Goal: Navigation & Orientation: Find specific page/section

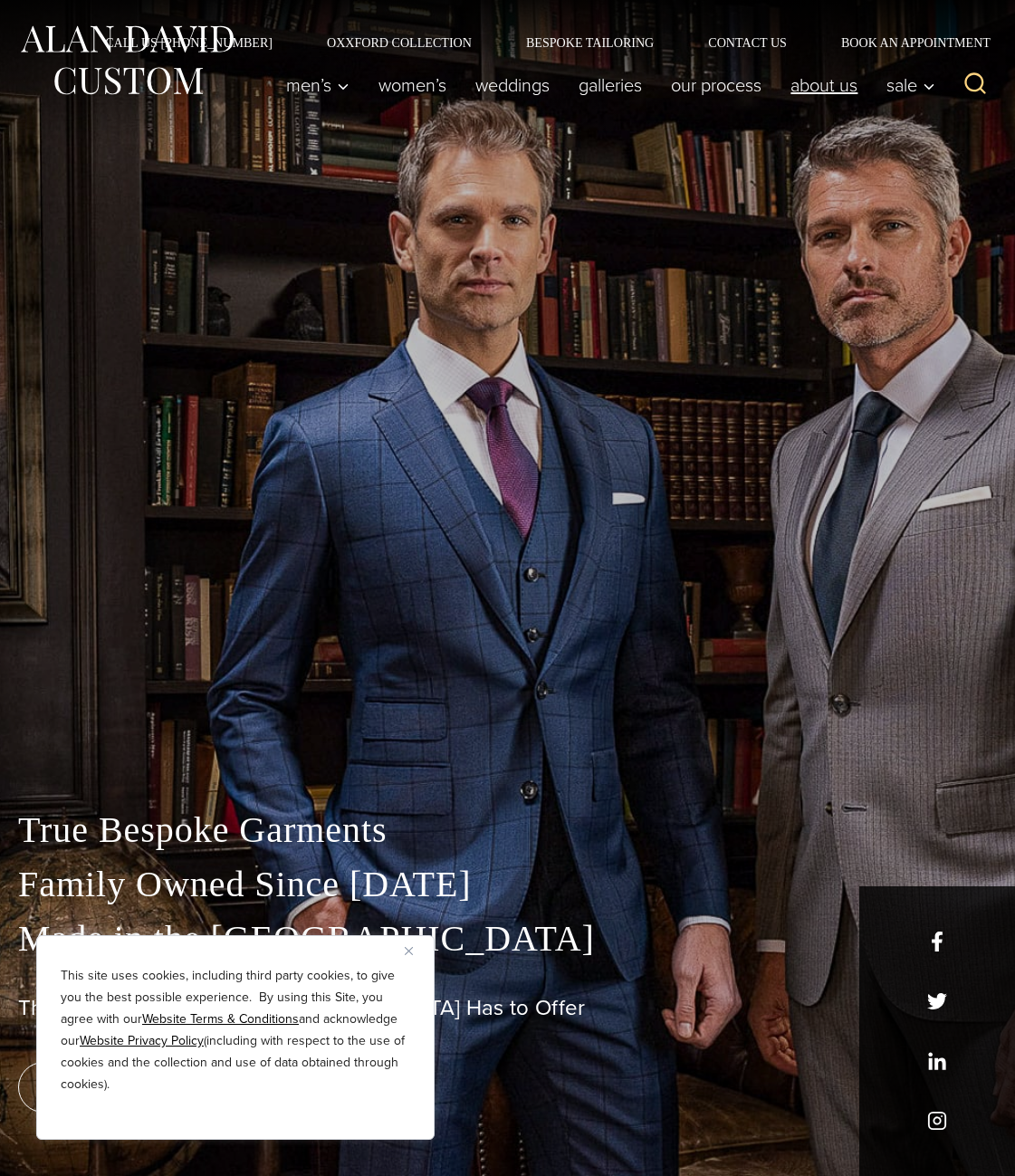
click at [804, 94] on link "About Us" at bounding box center [824, 85] width 96 height 36
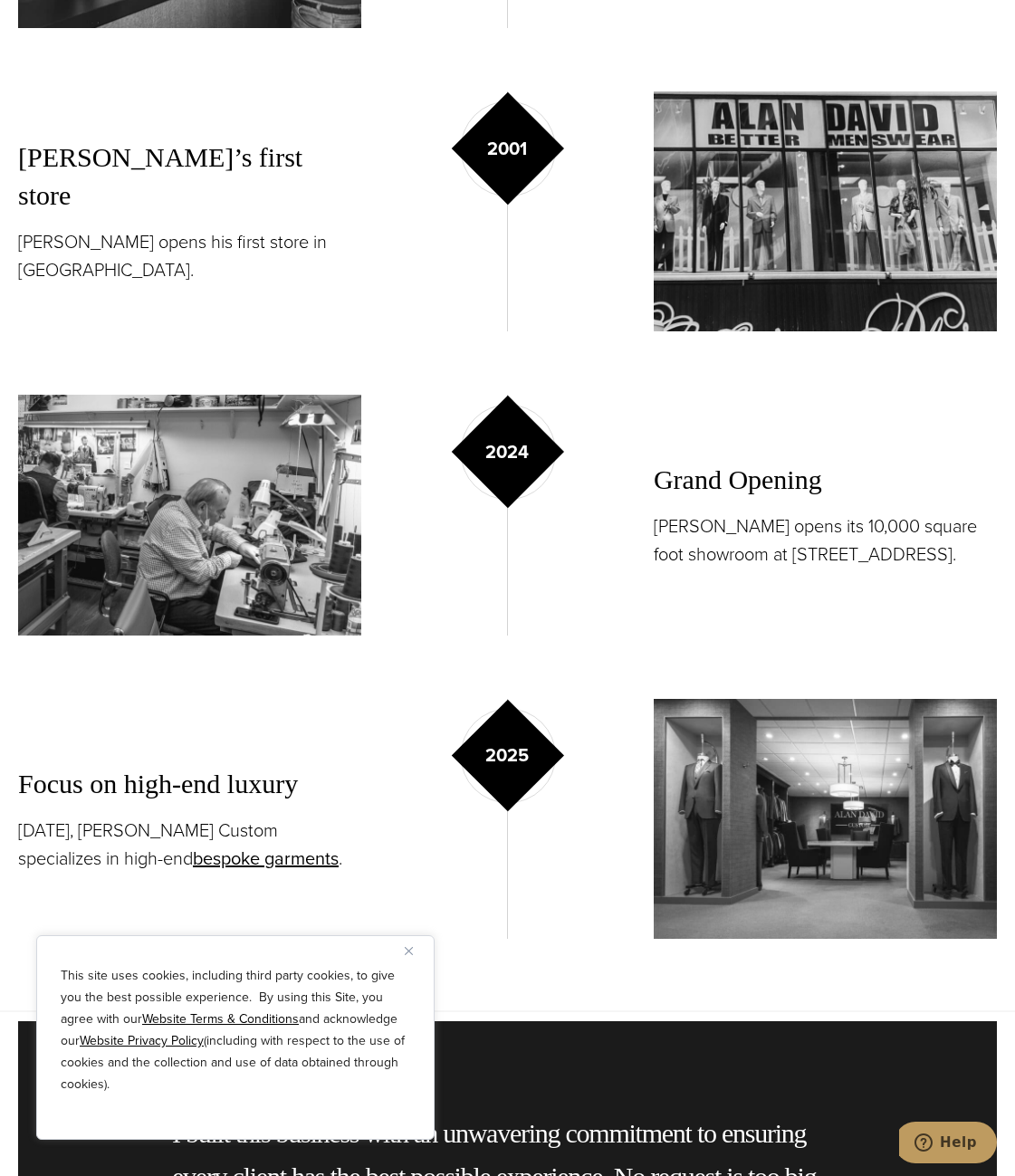
scroll to position [2988, 0]
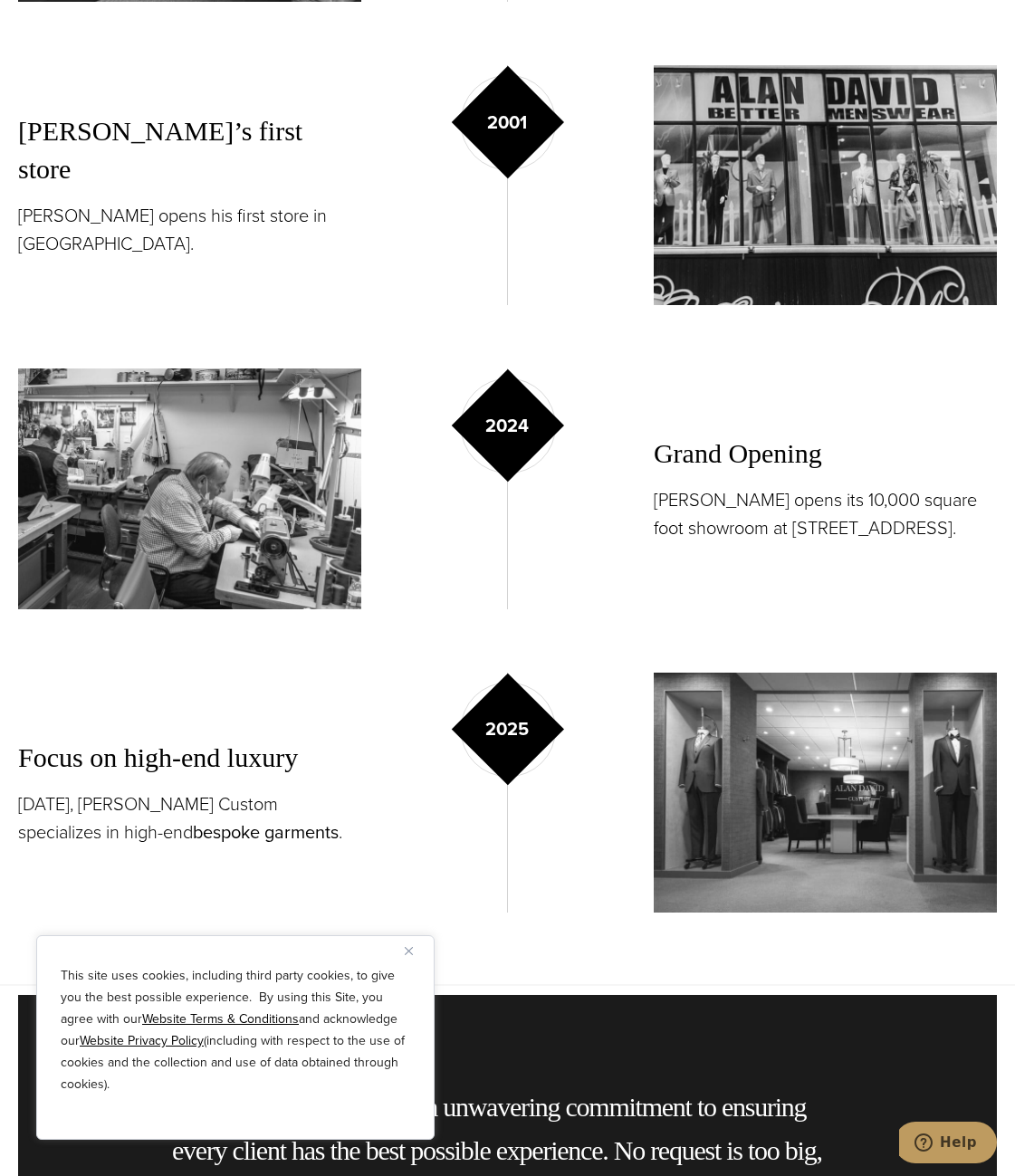
click at [193, 819] on link "bespoke garments" at bounding box center [266, 832] width 146 height 27
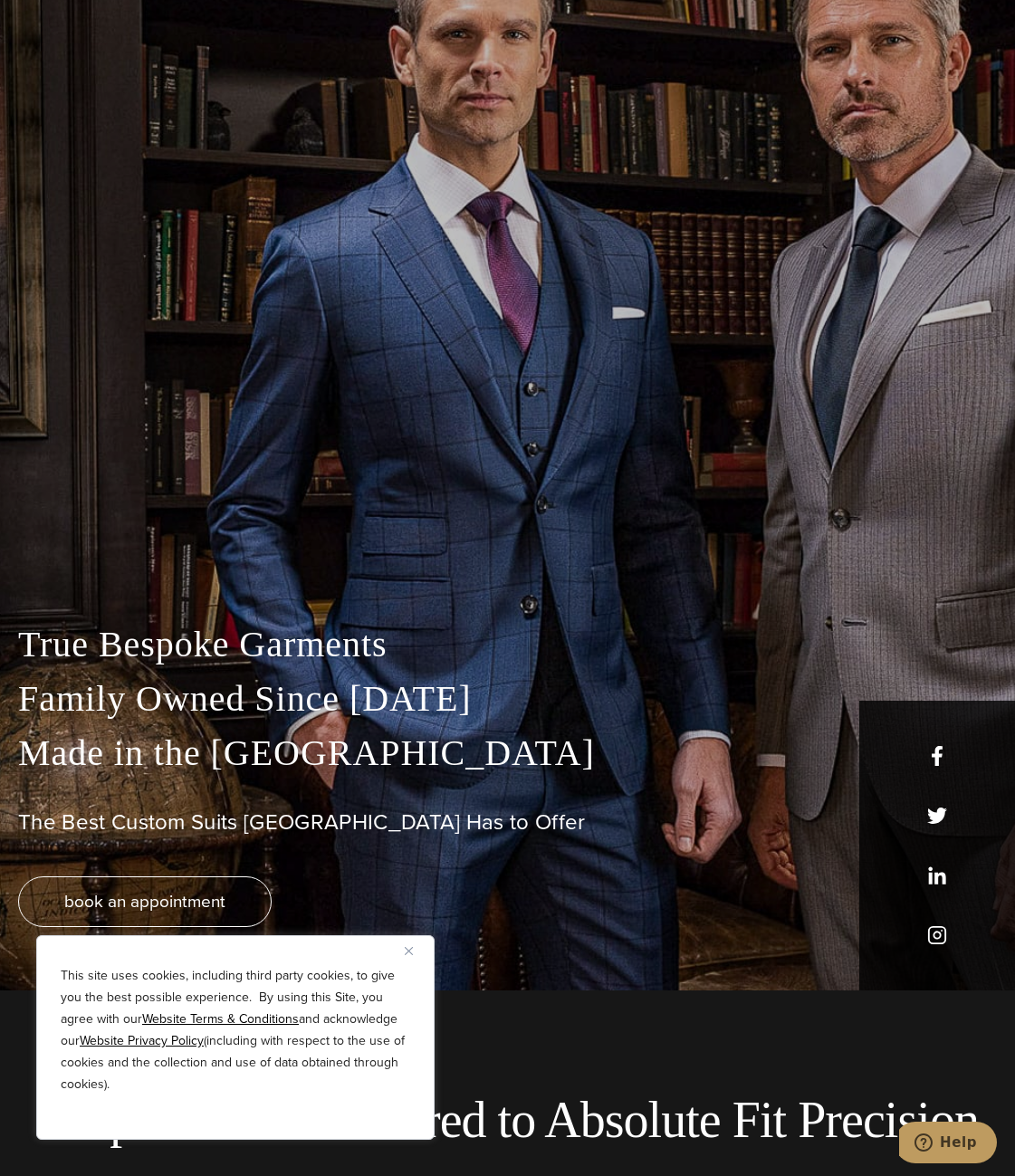
scroll to position [181, 0]
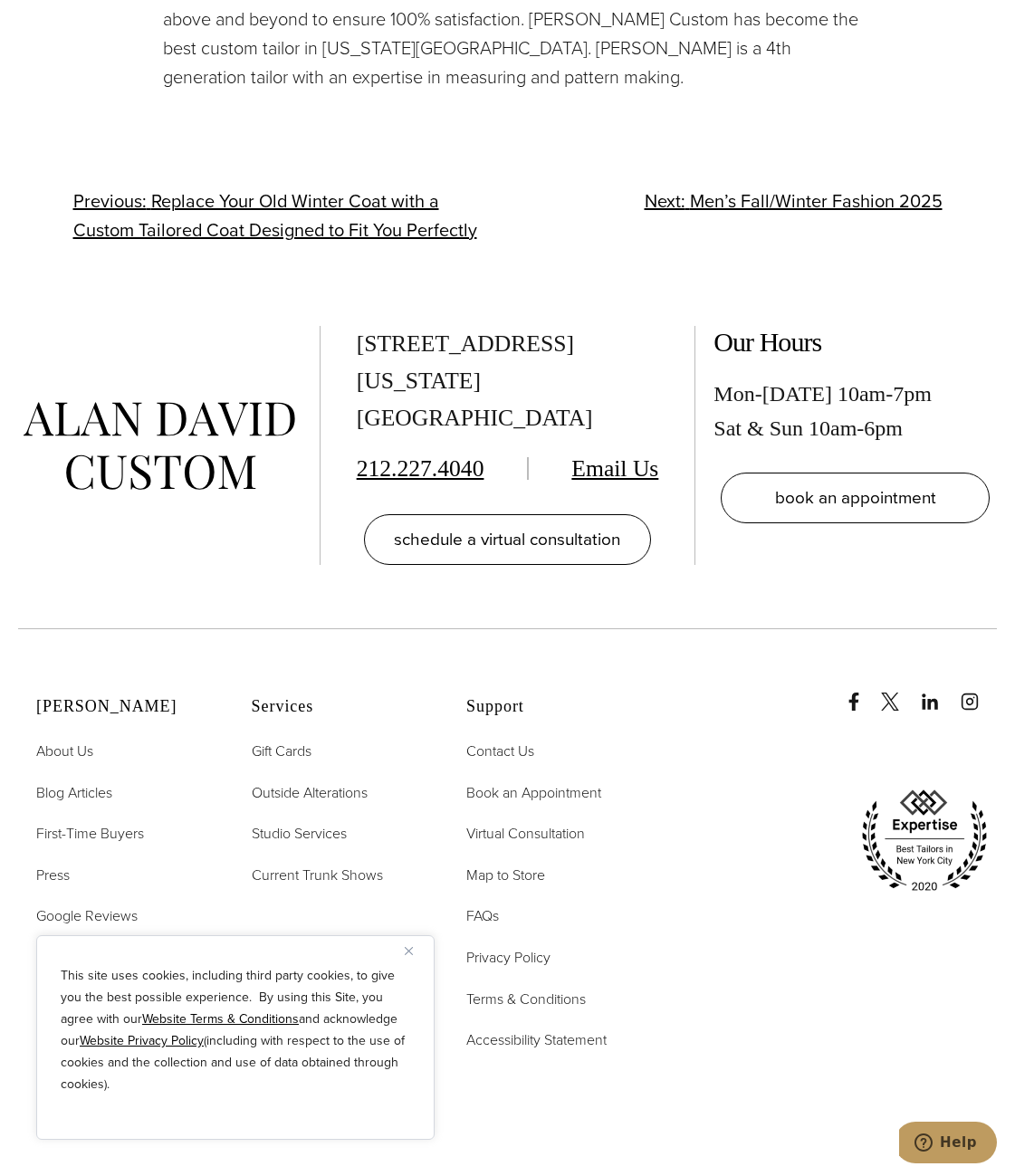
scroll to position [3532, 0]
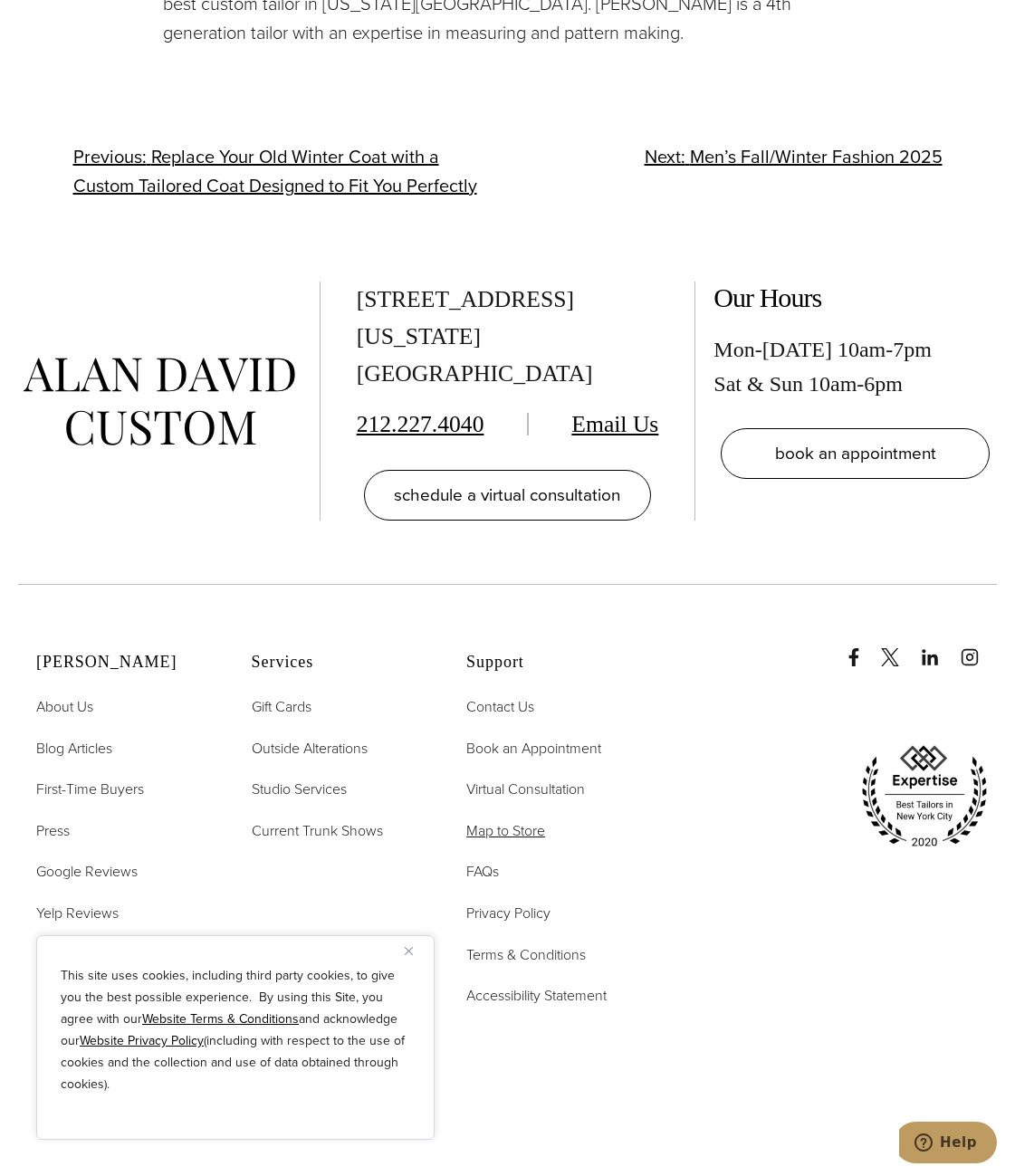
click at [506, 821] on span "Map to Store" at bounding box center [506, 831] width 79 height 21
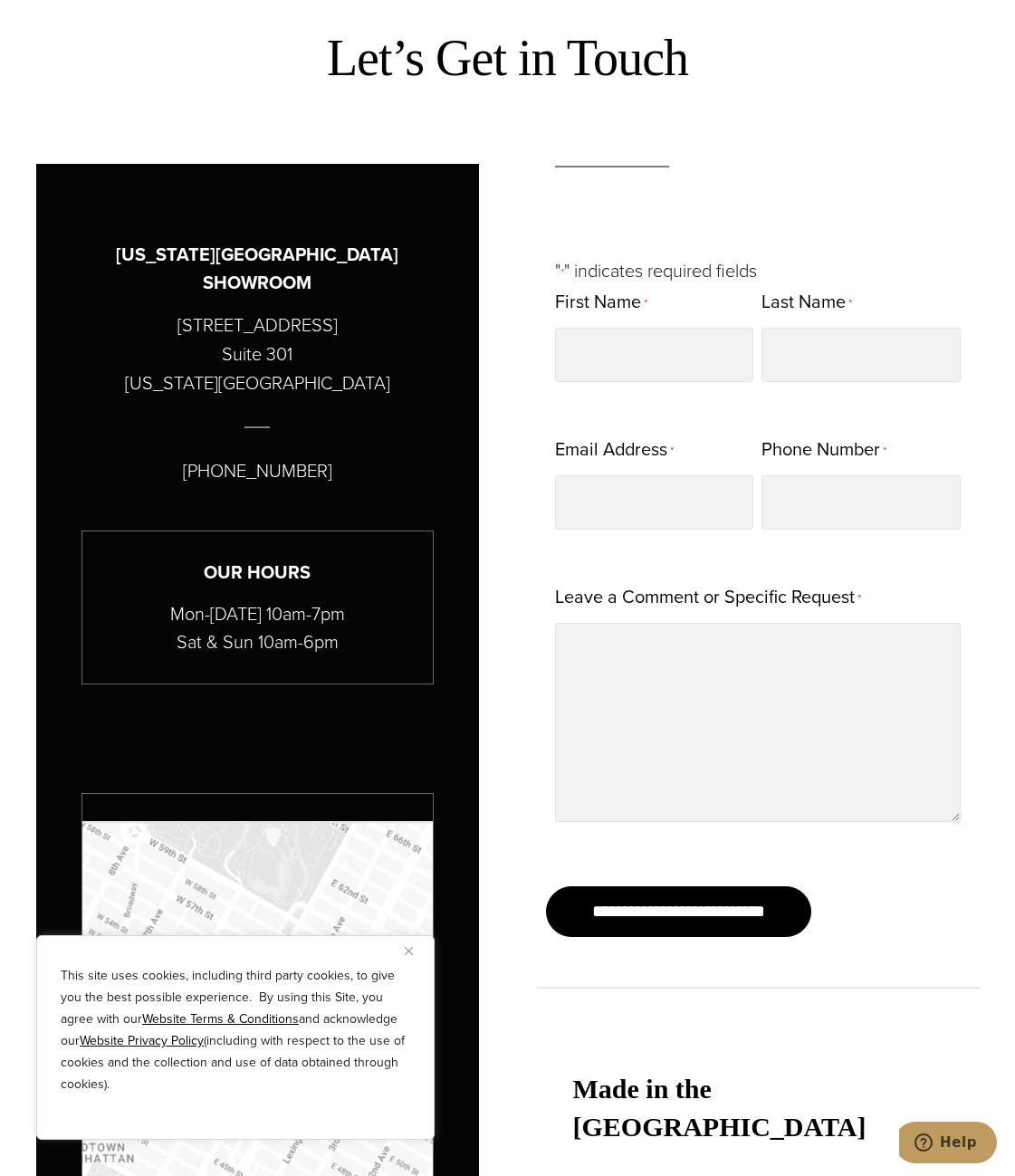
scroll to position [1206, 0]
